Goal: Information Seeking & Learning: Find specific fact

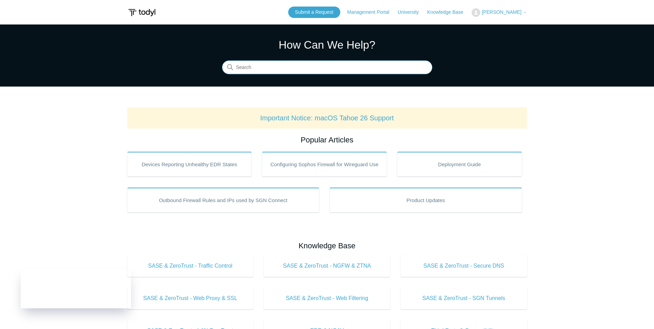
click at [241, 65] on input "Search" at bounding box center [327, 68] width 210 height 14
type input "daily todyl summary"
